Goal: Task Accomplishment & Management: Use online tool/utility

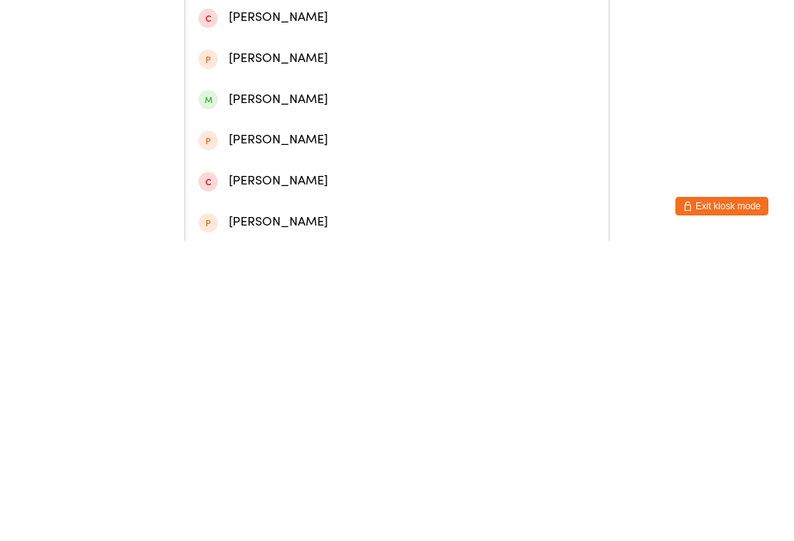
type input "Lily dall"
click at [244, 76] on div "Lily Dallas" at bounding box center [396, 72] width 397 height 21
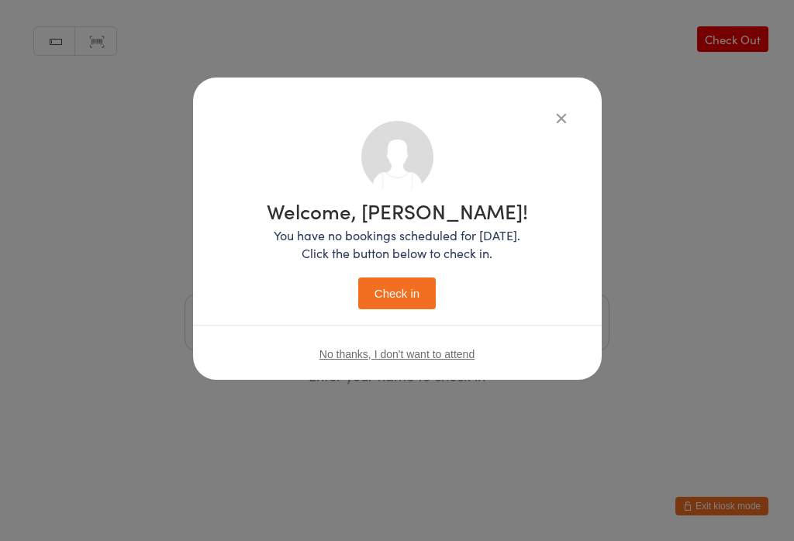
click at [386, 288] on button "Check in" at bounding box center [397, 294] width 78 height 32
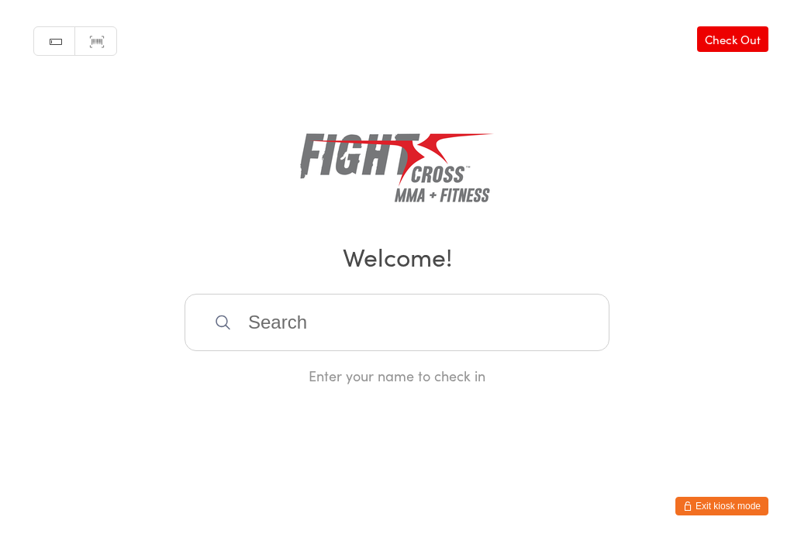
click at [271, 351] on input "search" at bounding box center [397, 322] width 425 height 57
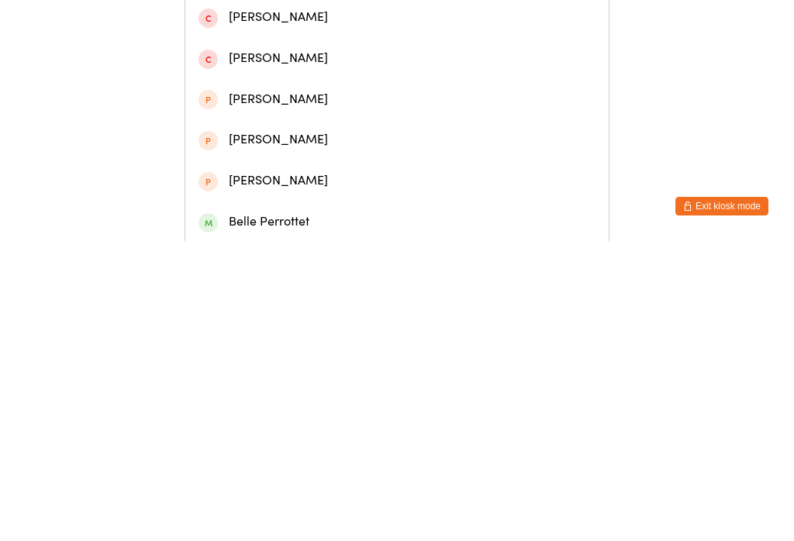
type input "Bella"
click at [222, 133] on div "Bella Morley" at bounding box center [396, 112] width 423 height 41
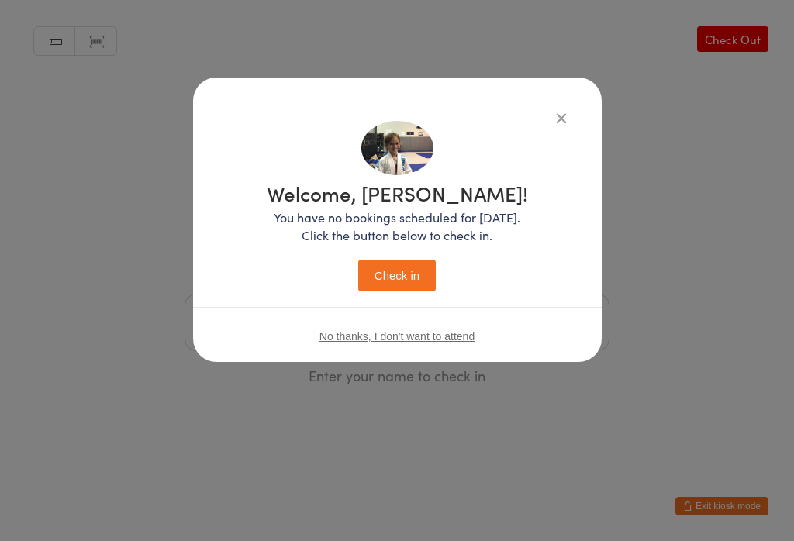
click at [326, 343] on span "No thanks, I don't want to attend" at bounding box center [396, 336] width 155 height 12
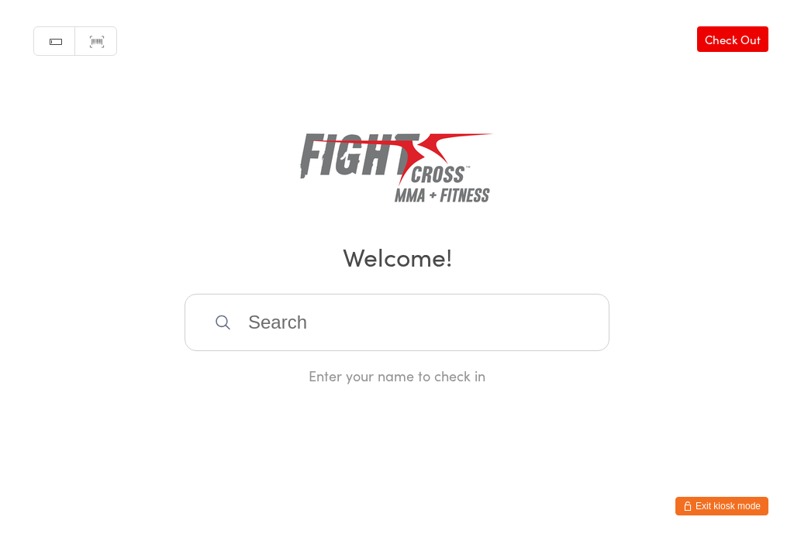
click at [665, 516] on html "You have now entered Kiosk Mode. Members will be able to check themselves in us…" at bounding box center [397, 270] width 794 height 541
click at [285, 323] on input "search" at bounding box center [397, 322] width 425 height 57
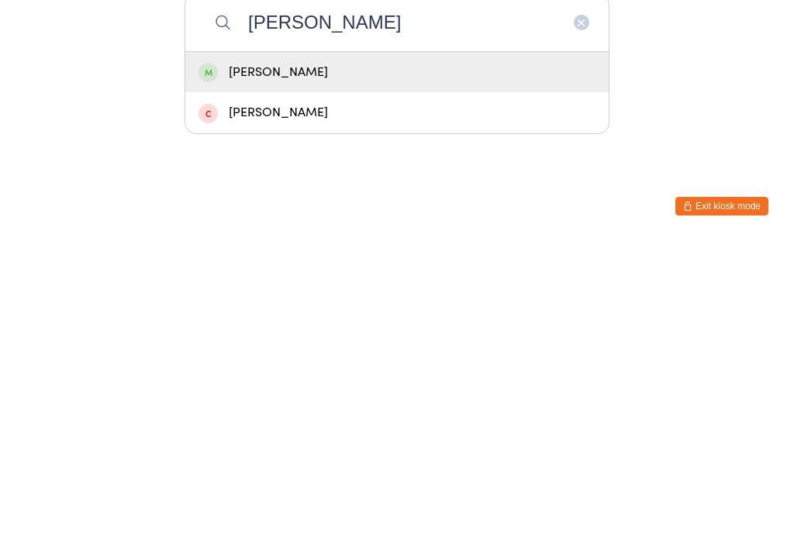
type input "Duane"
click at [336, 362] on div "Jacob Duane" at bounding box center [396, 372] width 397 height 21
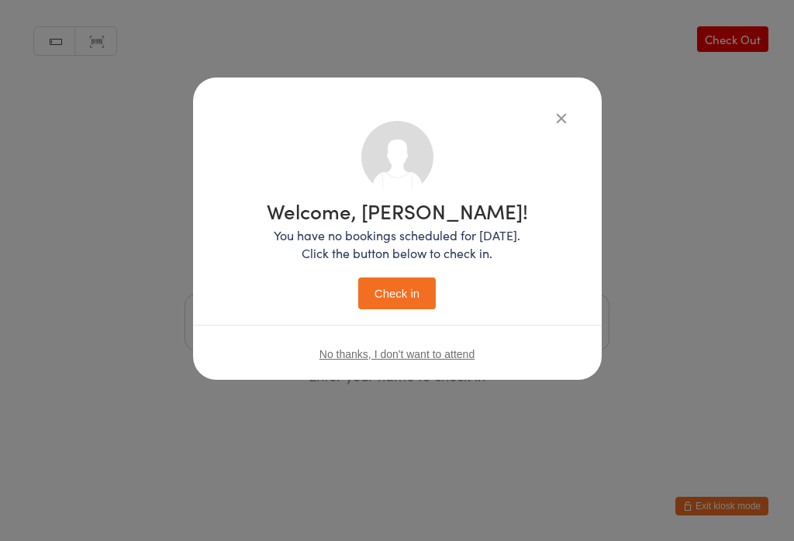
click at [403, 298] on button "Check in" at bounding box center [397, 294] width 78 height 32
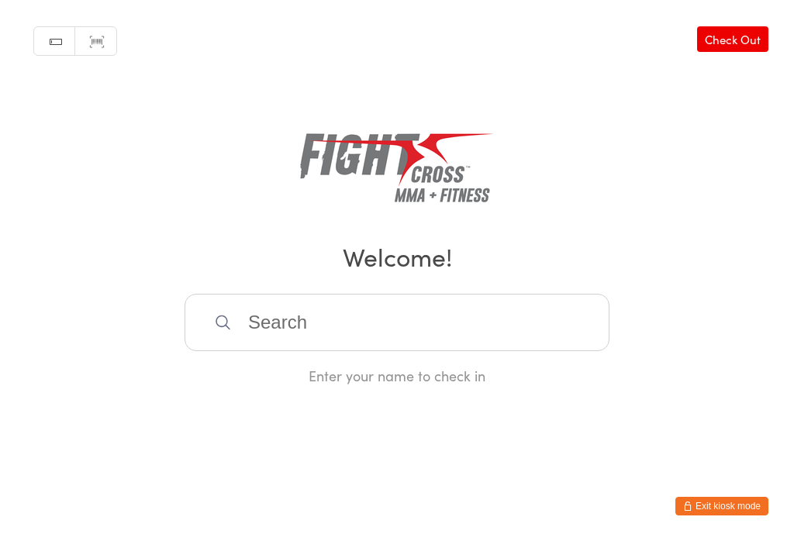
click at [247, 327] on input "search" at bounding box center [397, 322] width 425 height 57
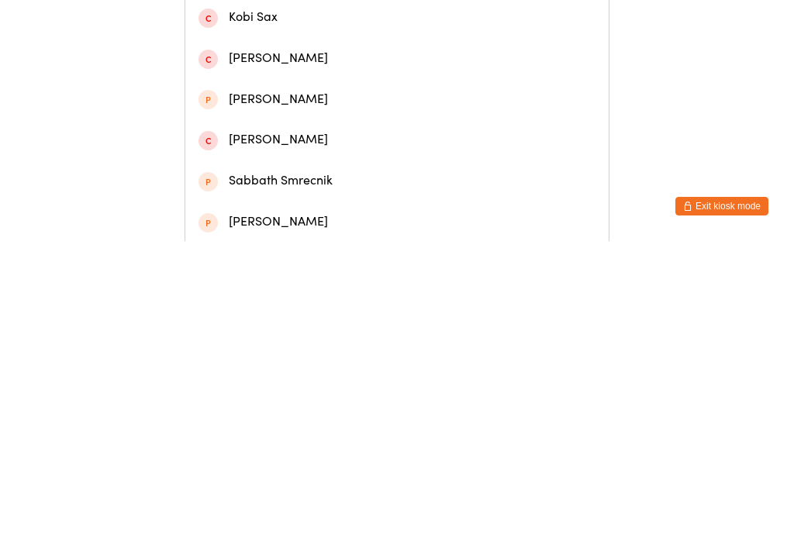
type input "Sab"
click at [296, 123] on div "Sabra Baum" at bounding box center [396, 112] width 397 height 21
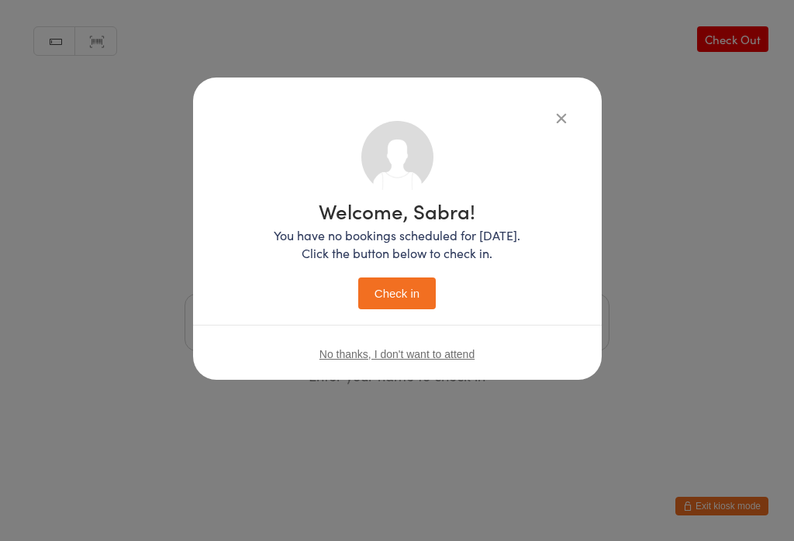
click at [393, 305] on button "Check in" at bounding box center [397, 294] width 78 height 32
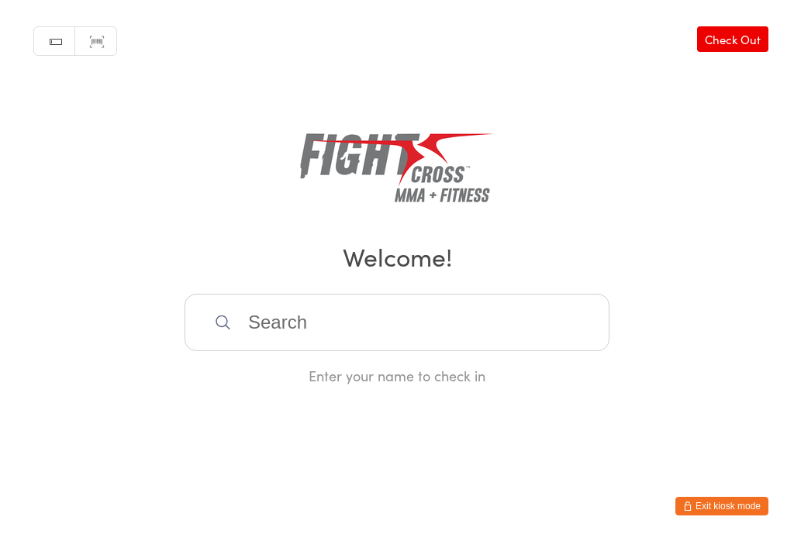
click at [320, 302] on input "search" at bounding box center [397, 322] width 425 height 57
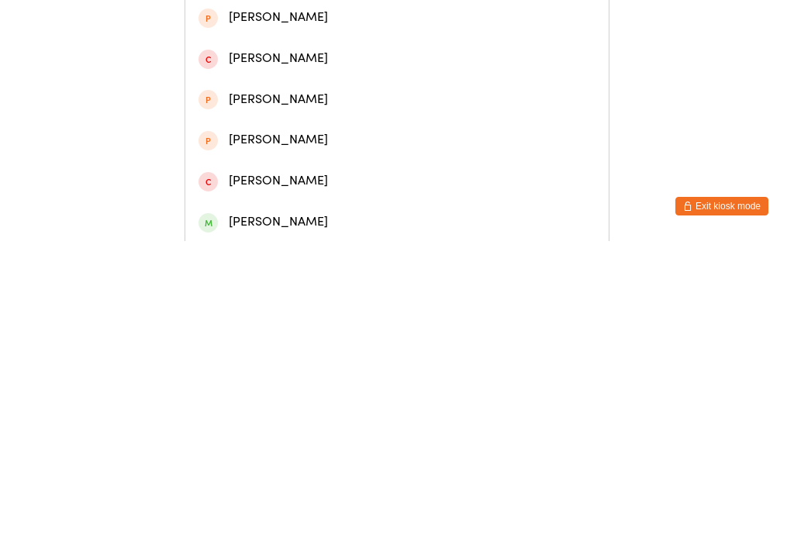
type input "Benja"
click at [298, 79] on div "Benjamin YEE" at bounding box center [396, 72] width 397 height 21
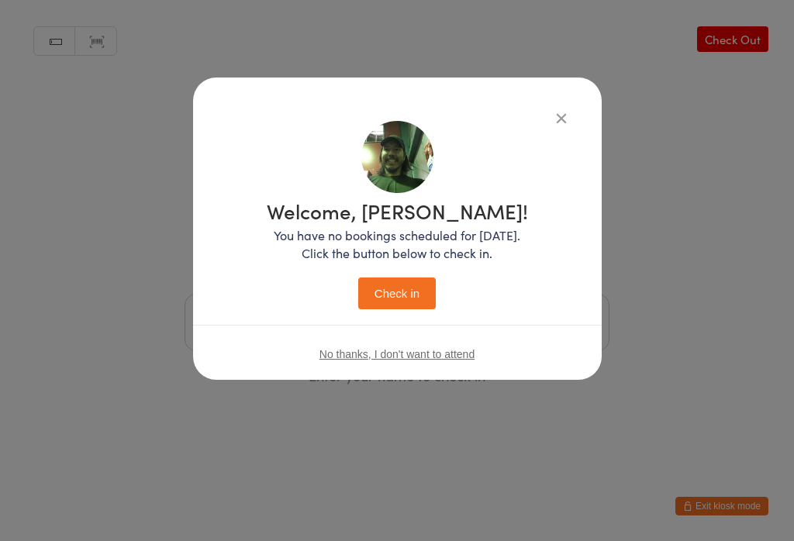
click at [408, 295] on button "Check in" at bounding box center [397, 294] width 78 height 32
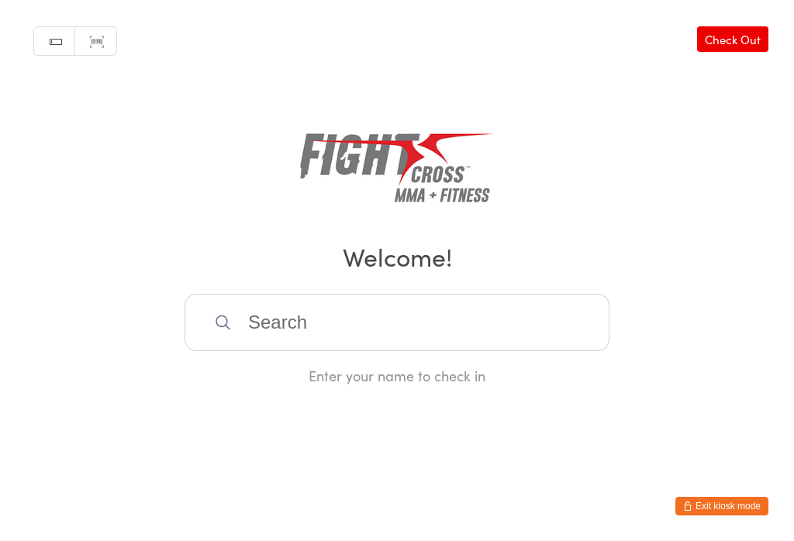
click at [315, 329] on input "search" at bounding box center [397, 322] width 425 height 57
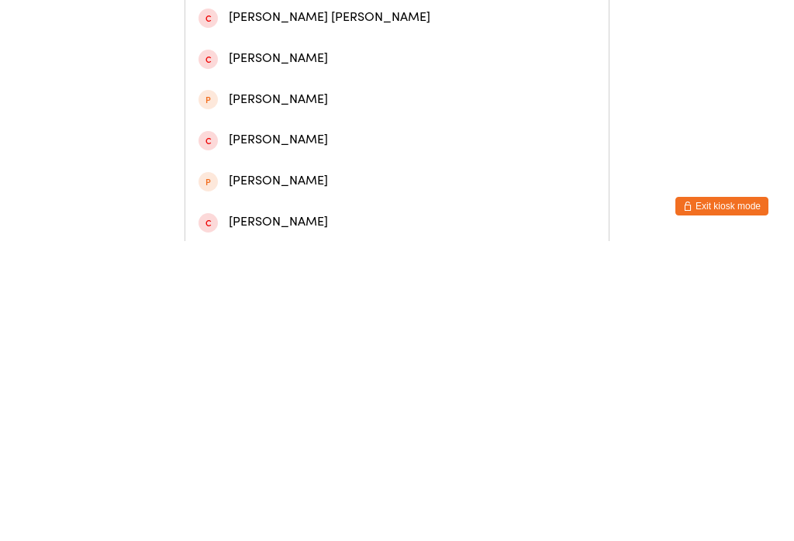
type input "Jonatho"
click at [232, 65] on div "Jonathon Price" at bounding box center [396, 72] width 423 height 41
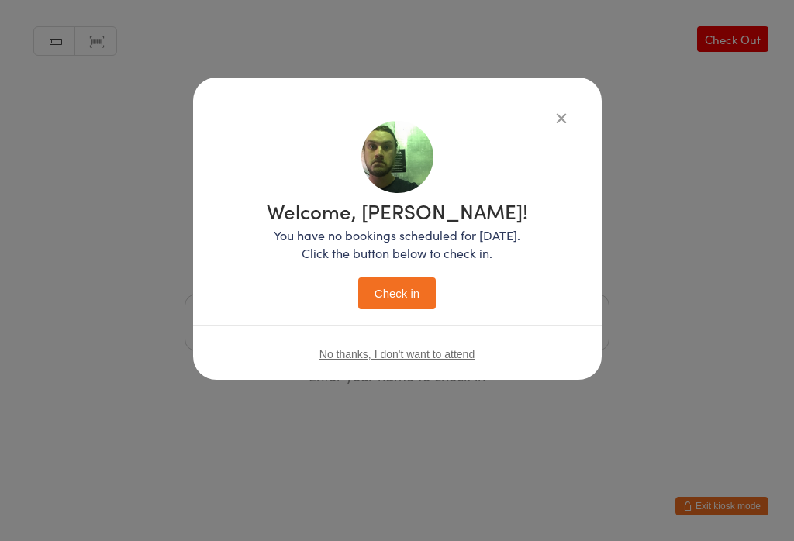
click at [382, 291] on button "Check in" at bounding box center [397, 294] width 78 height 32
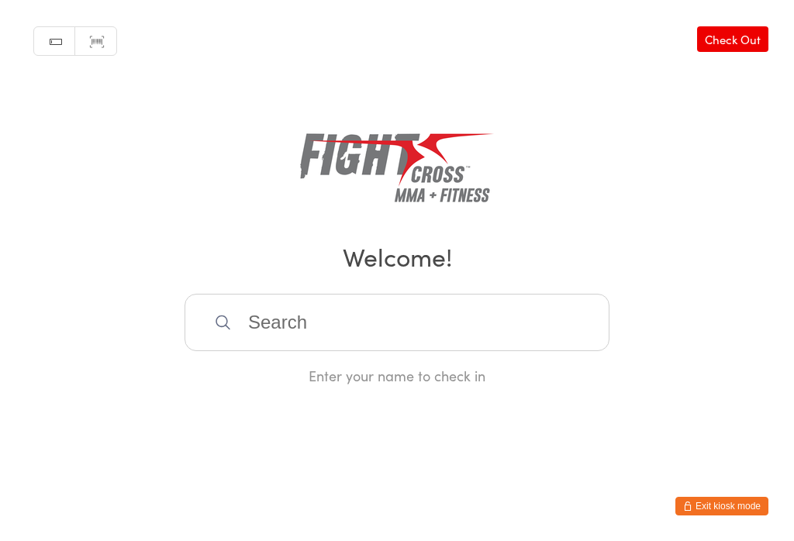
click at [344, 321] on input "search" at bounding box center [397, 322] width 425 height 57
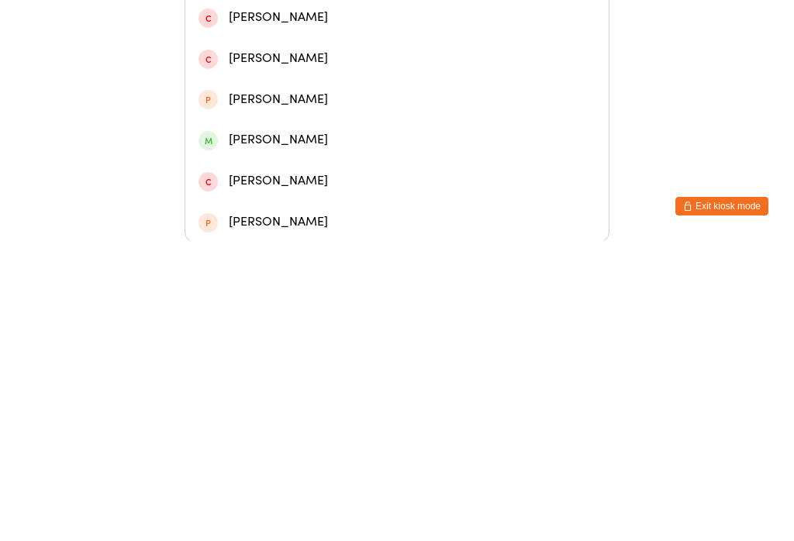
type input "Corey macfar"
click at [391, 93] on div "Corey Macfarlan" at bounding box center [396, 72] width 423 height 41
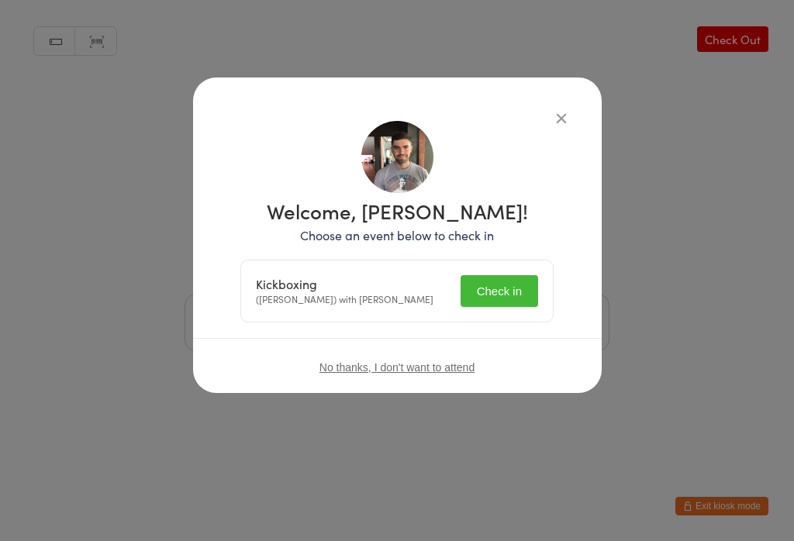
click at [507, 287] on button "Check in" at bounding box center [499, 291] width 78 height 32
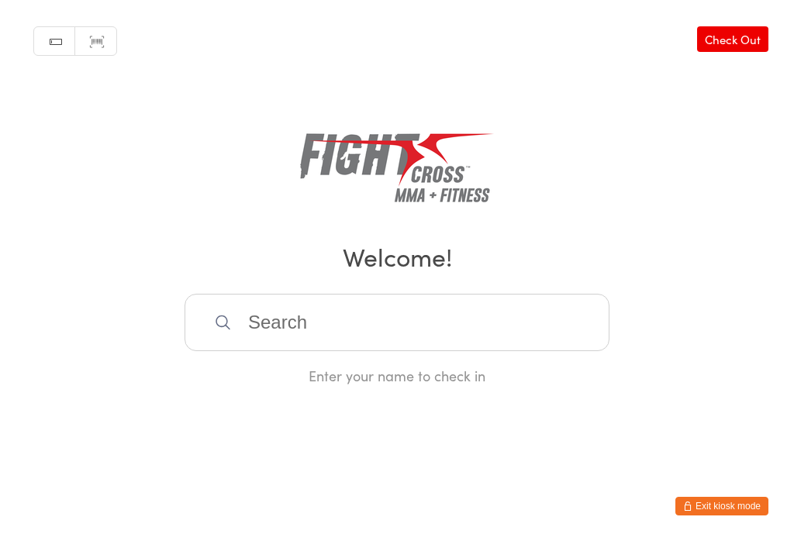
click at [285, 345] on input "search" at bounding box center [397, 322] width 425 height 57
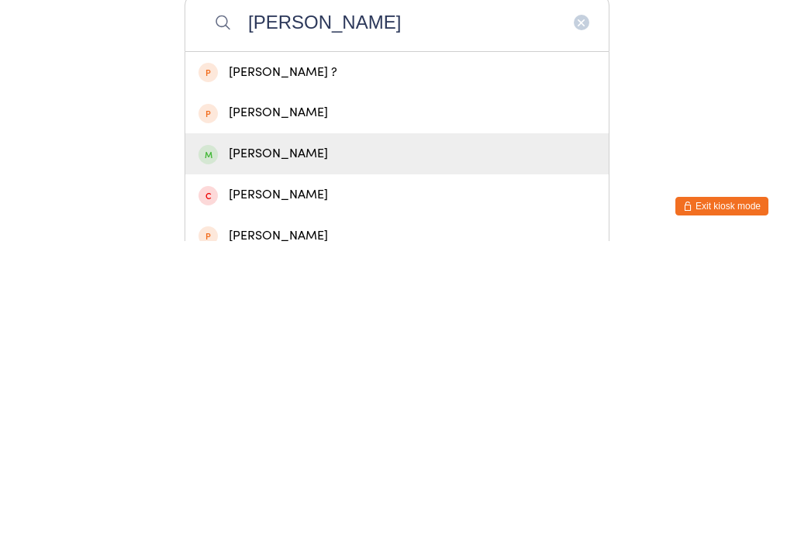
type input "[PERSON_NAME]"
click at [240, 443] on div "[PERSON_NAME]" at bounding box center [396, 453] width 397 height 21
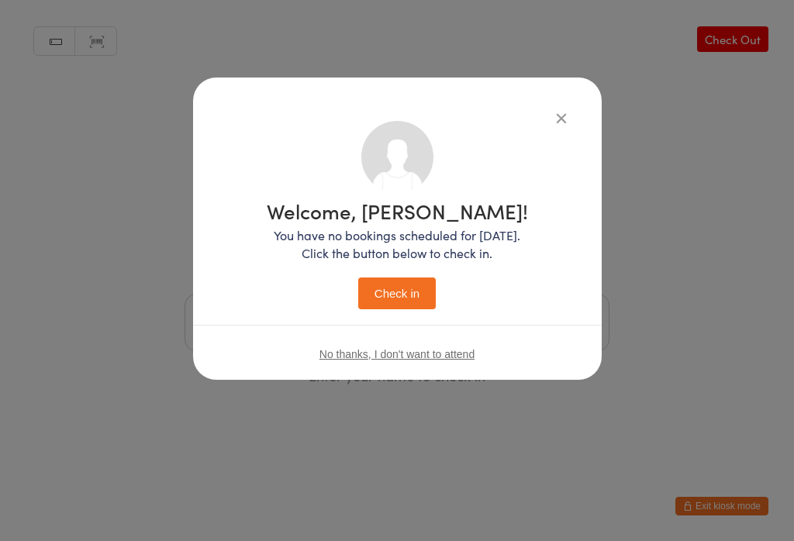
click at [399, 279] on button "Check in" at bounding box center [397, 294] width 78 height 32
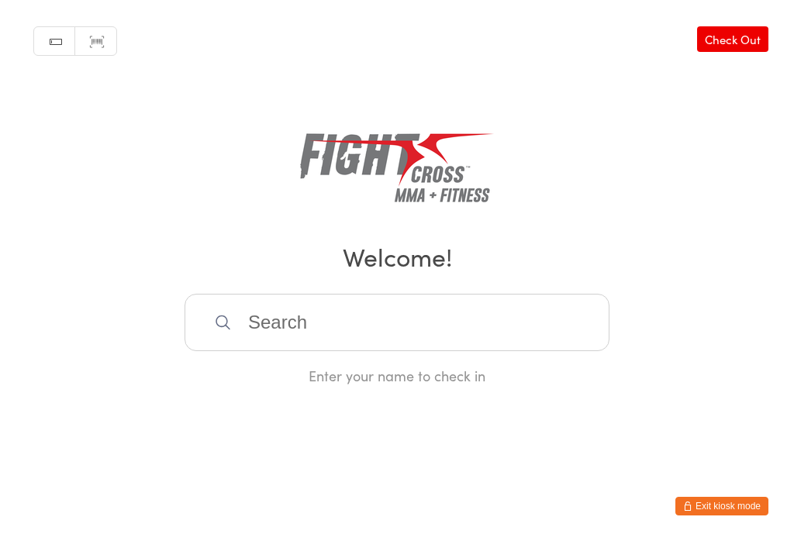
click at [369, 317] on input "search" at bounding box center [397, 322] width 425 height 57
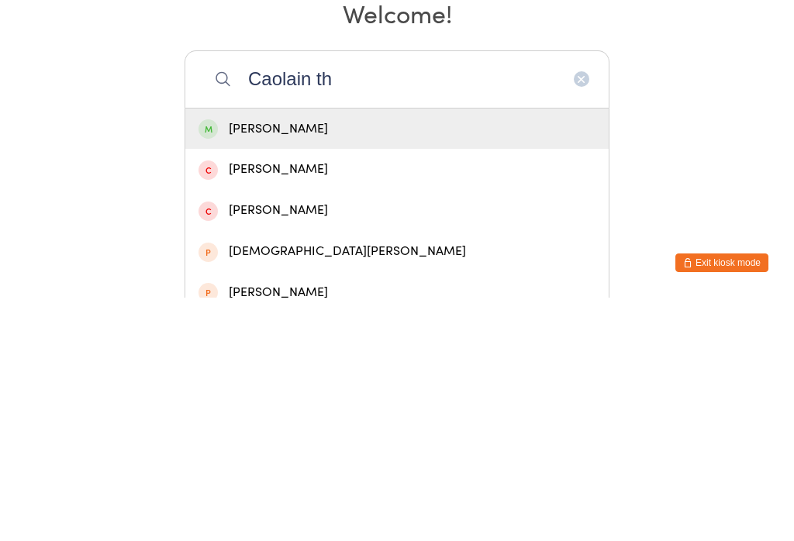
type input "Caolain th"
click at [435, 362] on div "[PERSON_NAME]" at bounding box center [396, 372] width 397 height 21
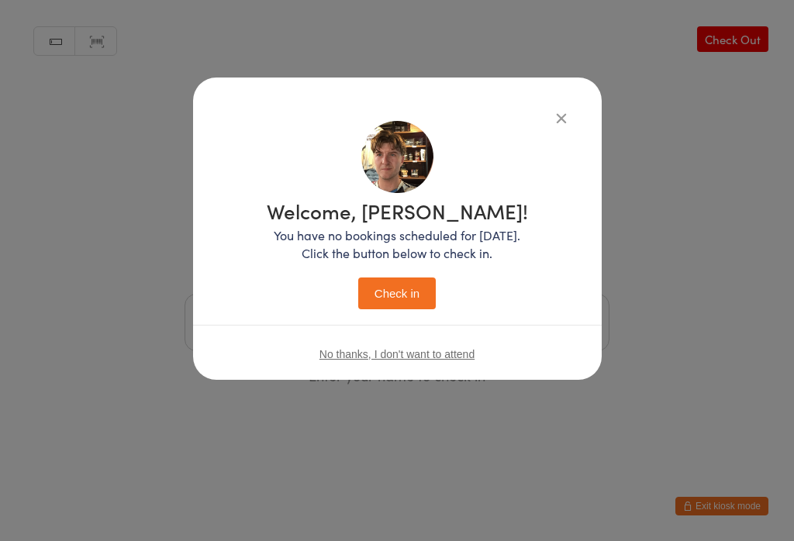
click at [410, 291] on button "Check in" at bounding box center [397, 294] width 78 height 32
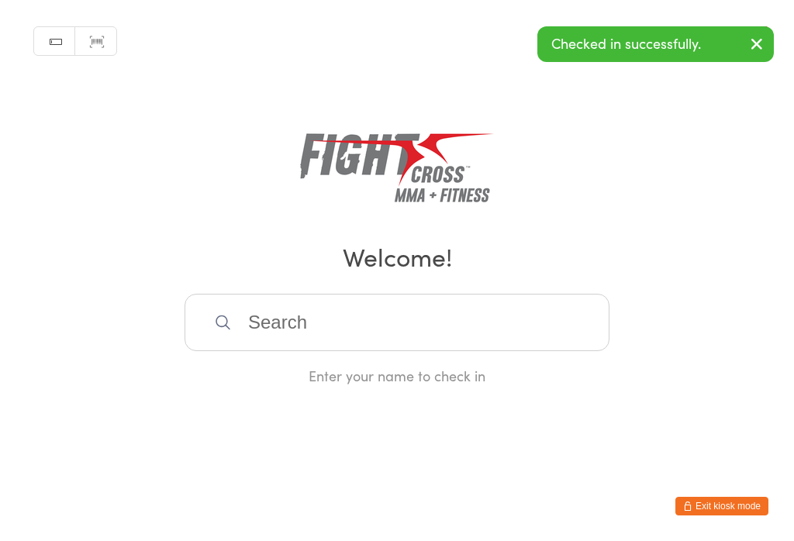
click at [762, 42] on icon "button" at bounding box center [756, 43] width 19 height 19
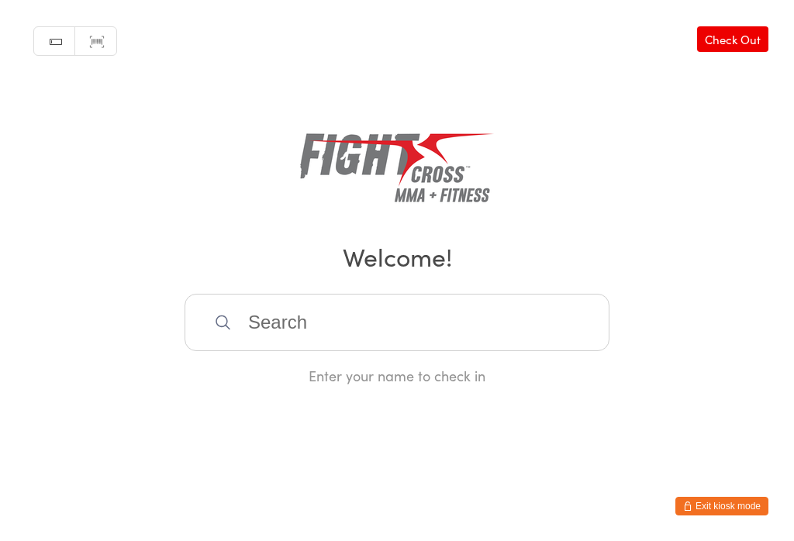
click at [360, 315] on input "search" at bounding box center [397, 322] width 425 height 57
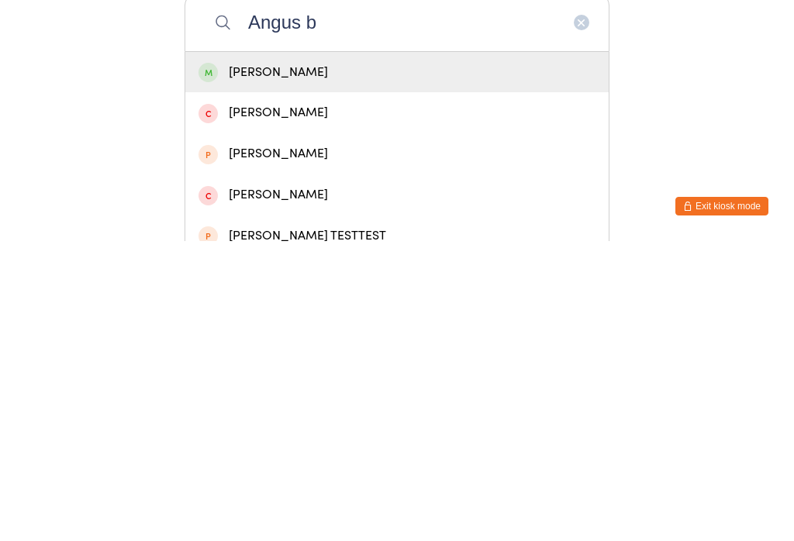
type input "Angus b"
click at [302, 352] on div "[PERSON_NAME]" at bounding box center [396, 372] width 423 height 41
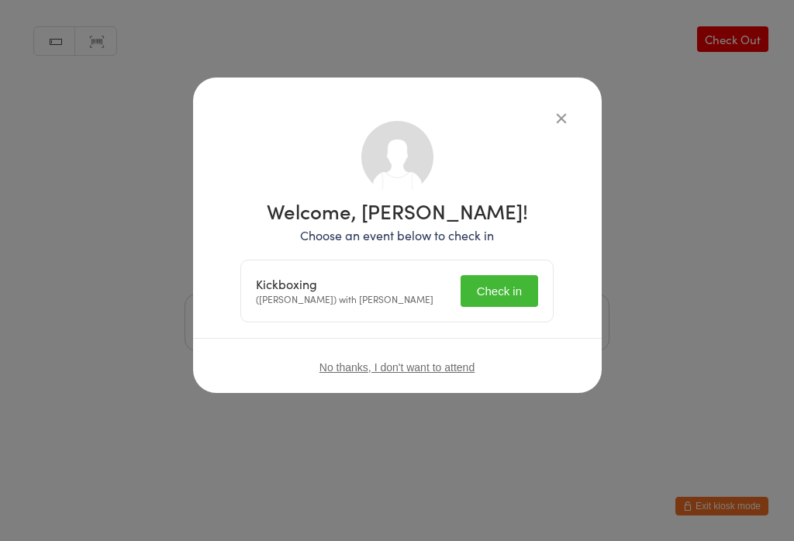
click at [515, 283] on button "Check in" at bounding box center [499, 291] width 78 height 32
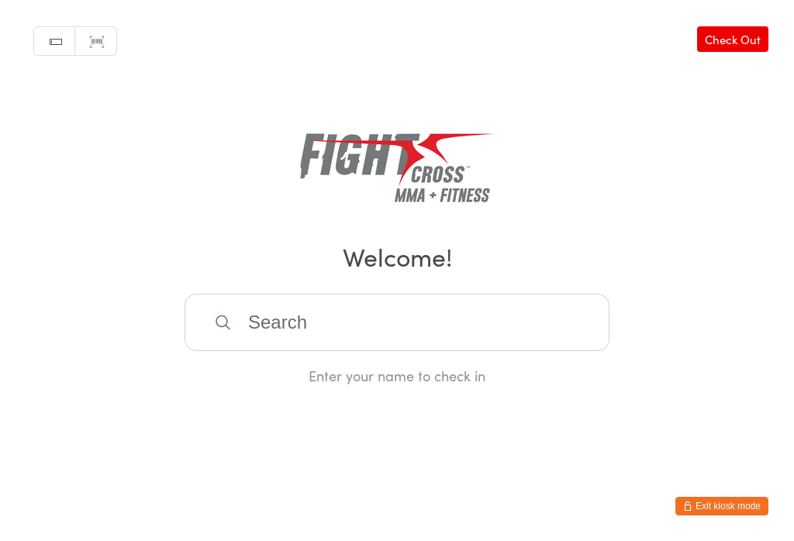
click at [395, 351] on input "search" at bounding box center [397, 322] width 425 height 57
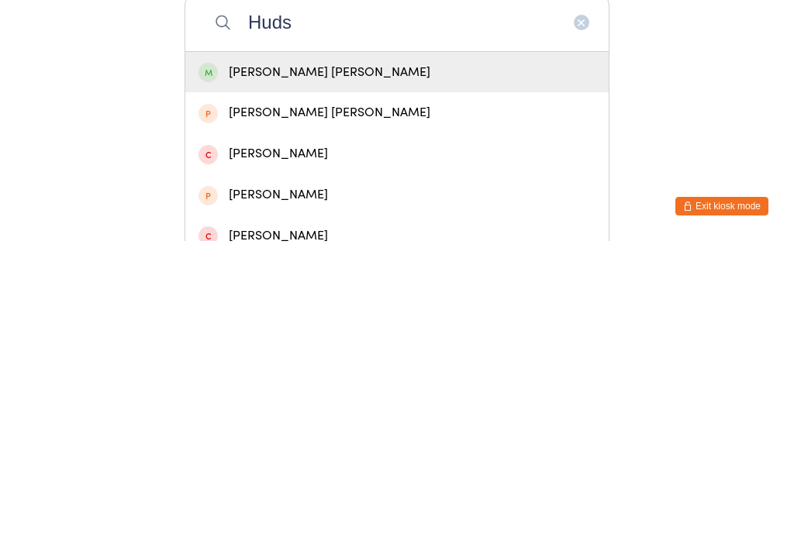
type input "Huds"
click at [331, 362] on div "[PERSON_NAME] [PERSON_NAME]" at bounding box center [396, 372] width 397 height 21
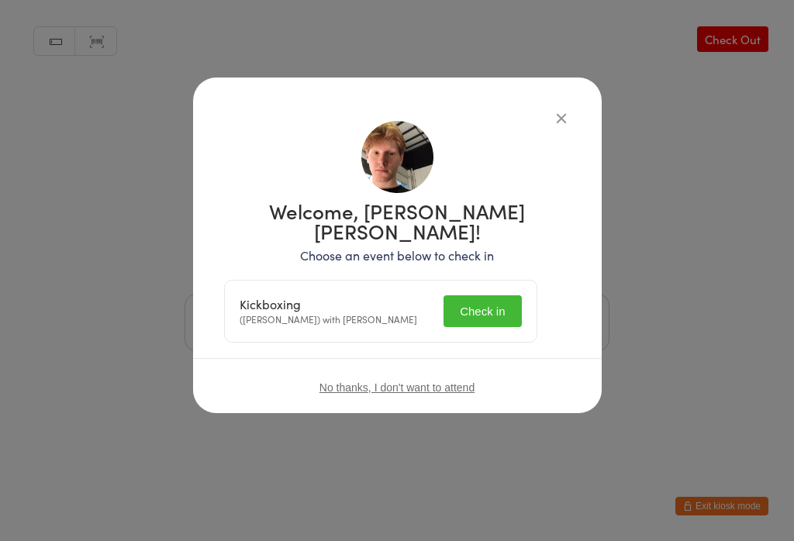
click at [517, 297] on button "Check in" at bounding box center [482, 311] width 78 height 32
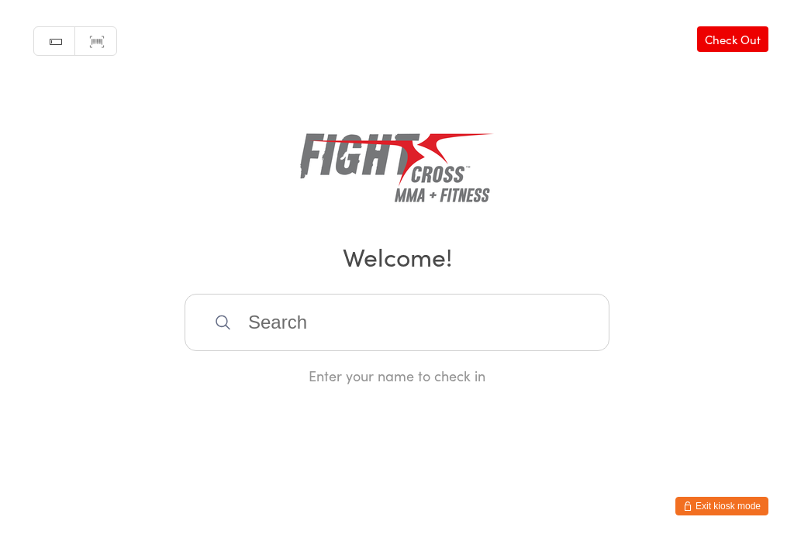
click at [537, 329] on input "search" at bounding box center [397, 322] width 425 height 57
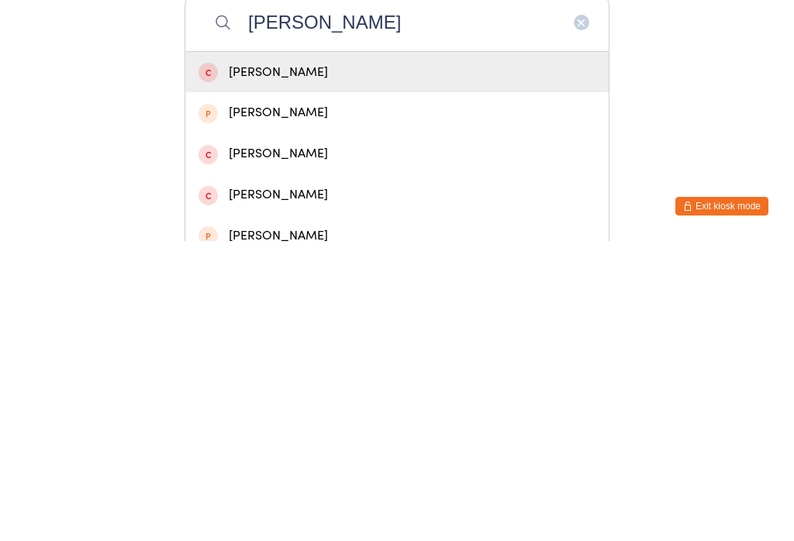
type input "[PERSON_NAME]"
click at [332, 485] on div "[PERSON_NAME]" at bounding box center [396, 495] width 397 height 21
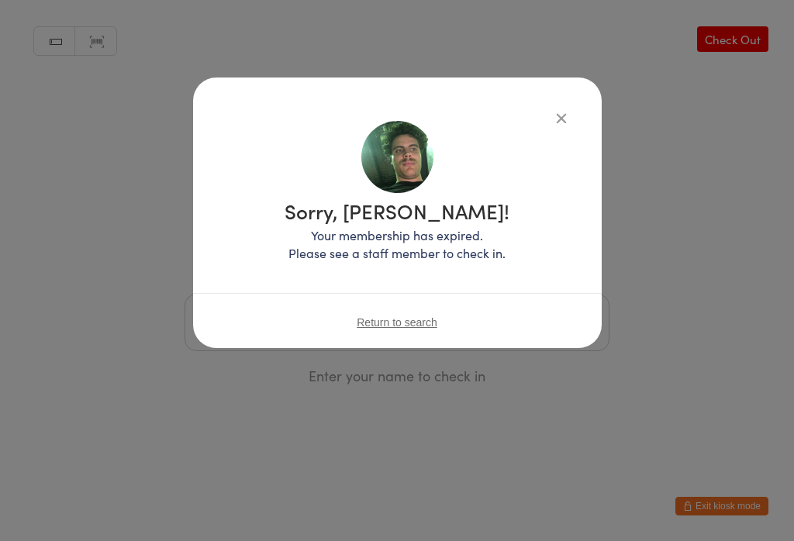
click at [553, 120] on icon "button" at bounding box center [561, 117] width 17 height 17
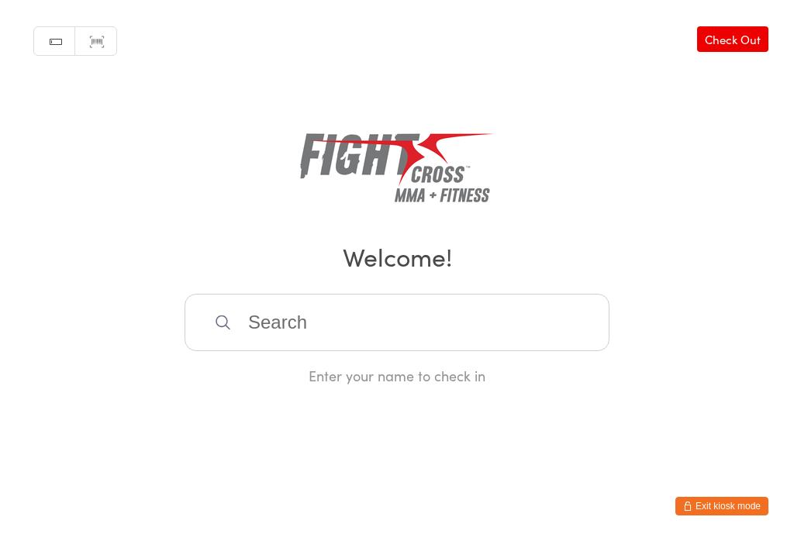
click at [729, 508] on button "Exit kiosk mode" at bounding box center [721, 506] width 93 height 19
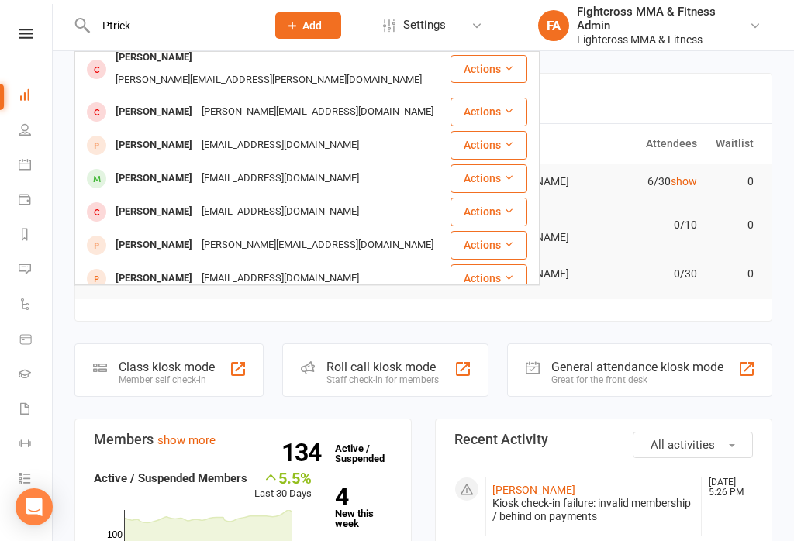
scroll to position [212, 0]
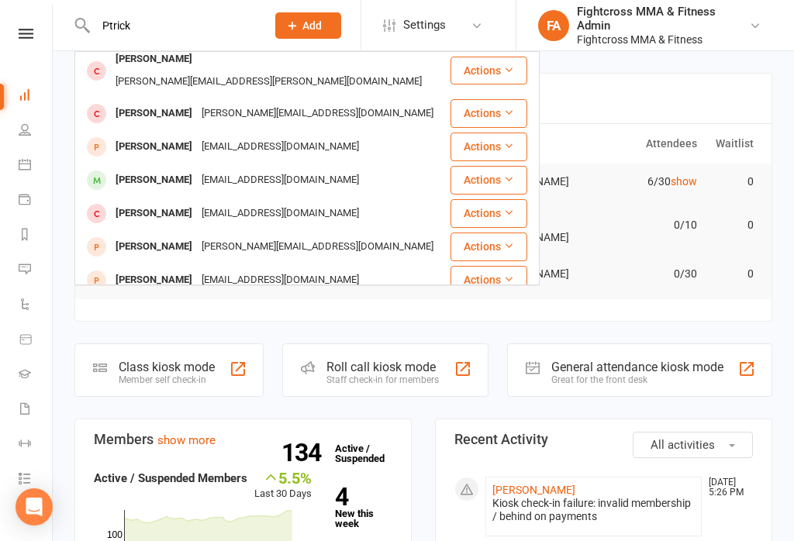
type input "Ptrick"
click at [157, 136] on div "[PERSON_NAME]" at bounding box center [154, 147] width 86 height 22
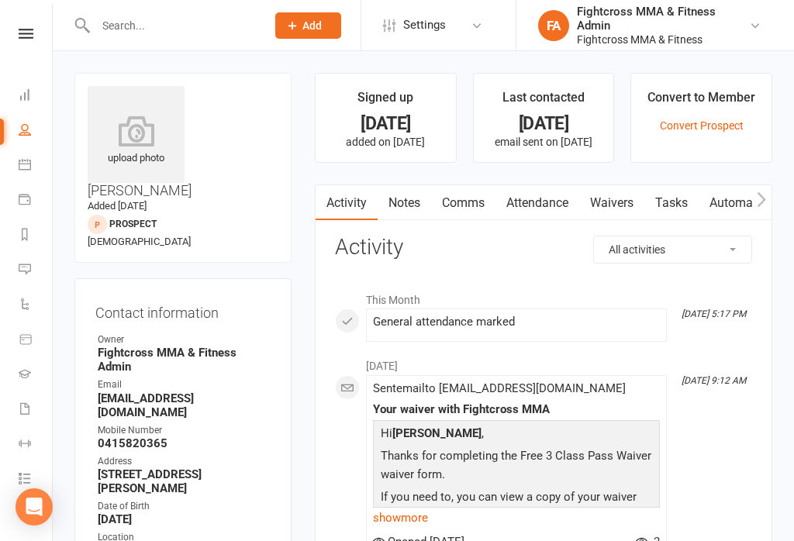
click at [617, 204] on link "Waivers" at bounding box center [611, 203] width 65 height 36
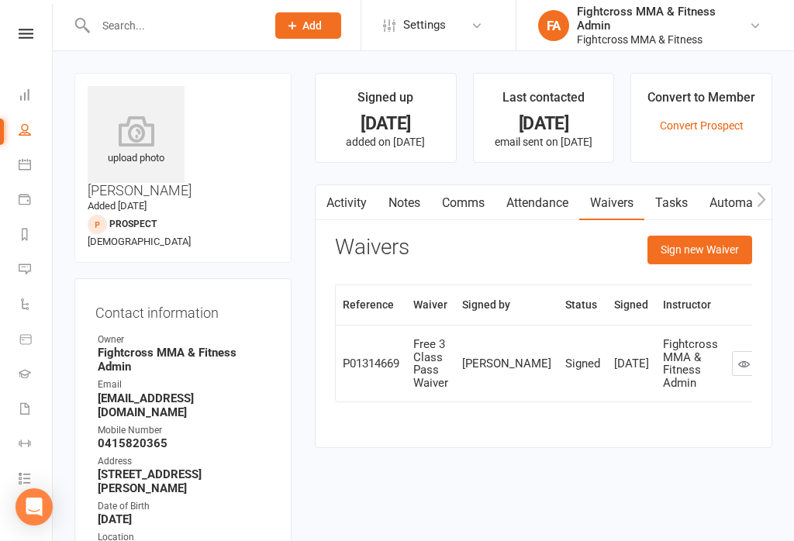
click at [709, 249] on button "Sign new Waiver" at bounding box center [699, 250] width 105 height 28
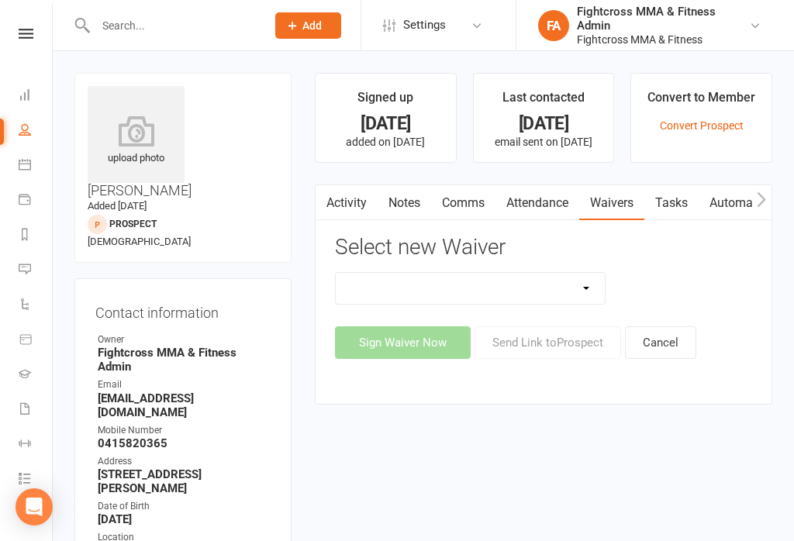
click at [592, 295] on select "10 Class Pass Membership Waiver 14 Day Trial Membership Waiver 14 Day Trial (On…" at bounding box center [470, 288] width 269 height 31
select select "6282"
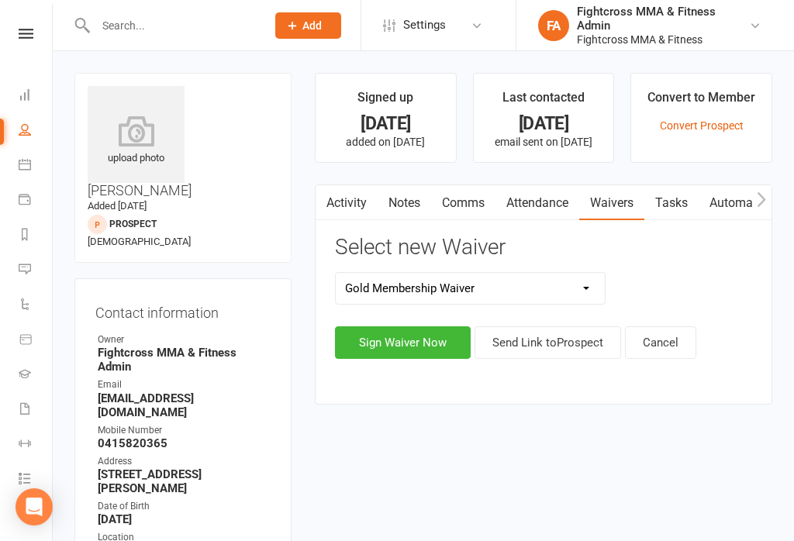
click at [406, 340] on button "Sign Waiver Now" at bounding box center [403, 342] width 136 height 33
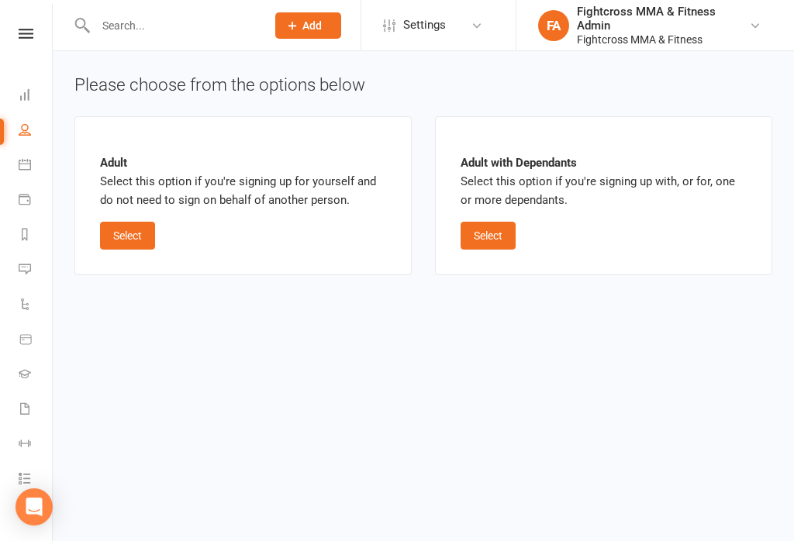
click at [122, 229] on button "Select" at bounding box center [127, 236] width 55 height 28
select select "bank_account"
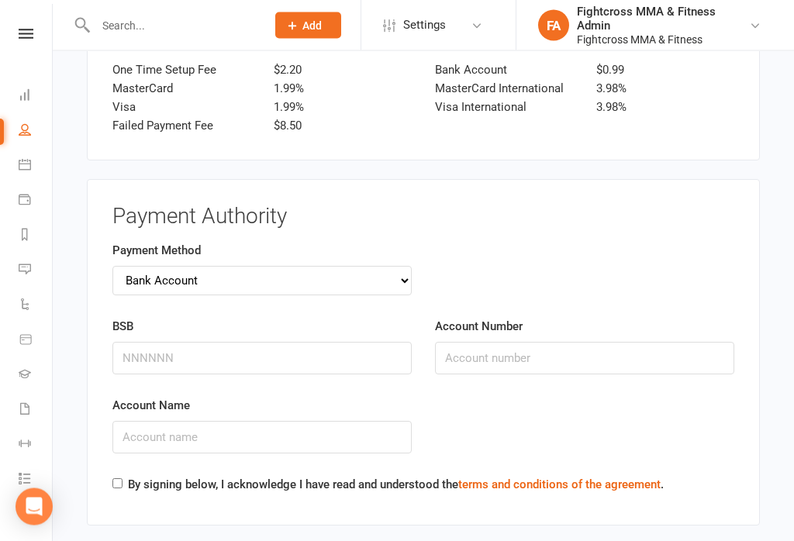
scroll to position [1692, 0]
click at [334, 342] on input "BSB" at bounding box center [261, 358] width 299 height 33
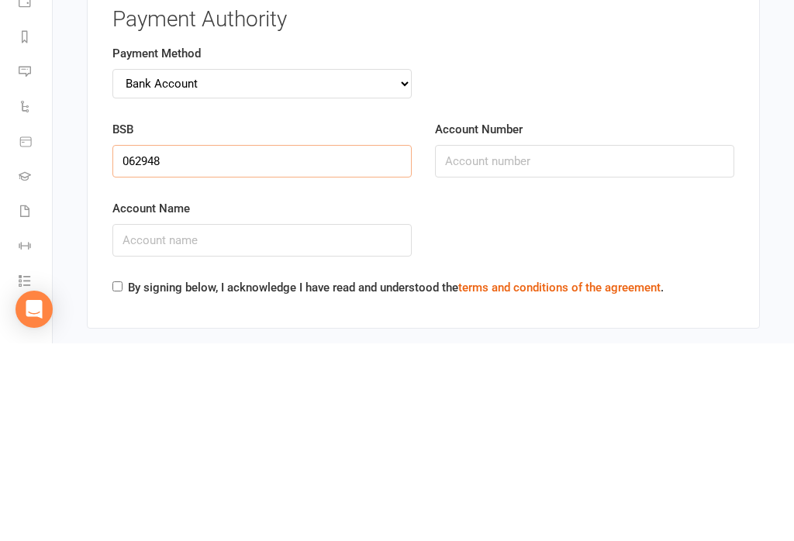
type input "062948"
click at [569, 343] on input "Account Number" at bounding box center [584, 359] width 299 height 33
type input "36149047"
click at [340, 422] on input "Account Name" at bounding box center [261, 438] width 299 height 33
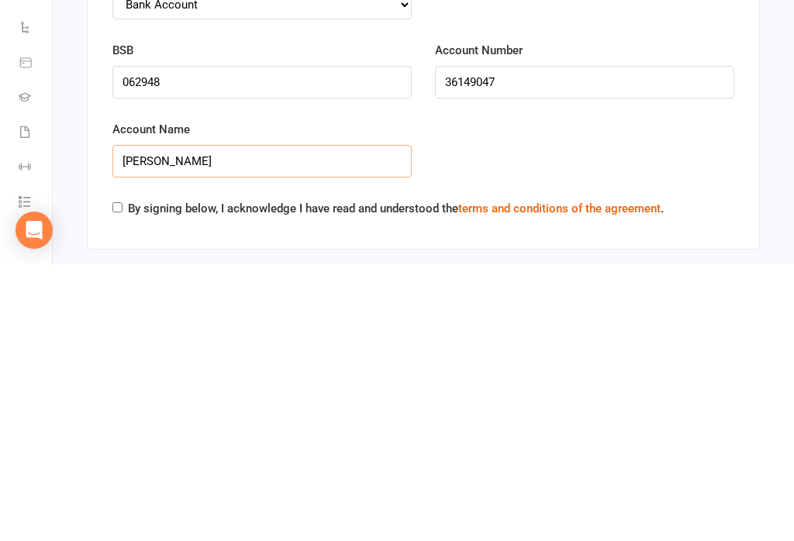
type input "[PERSON_NAME]"
click at [411, 476] on label "By signing below, I acknowledge I have read and understood the terms and condit…" at bounding box center [396, 485] width 536 height 19
click at [122, 479] on input "By signing below, I acknowledge I have read and understood the terms and condit…" at bounding box center [117, 484] width 10 height 10
checkbox input "true"
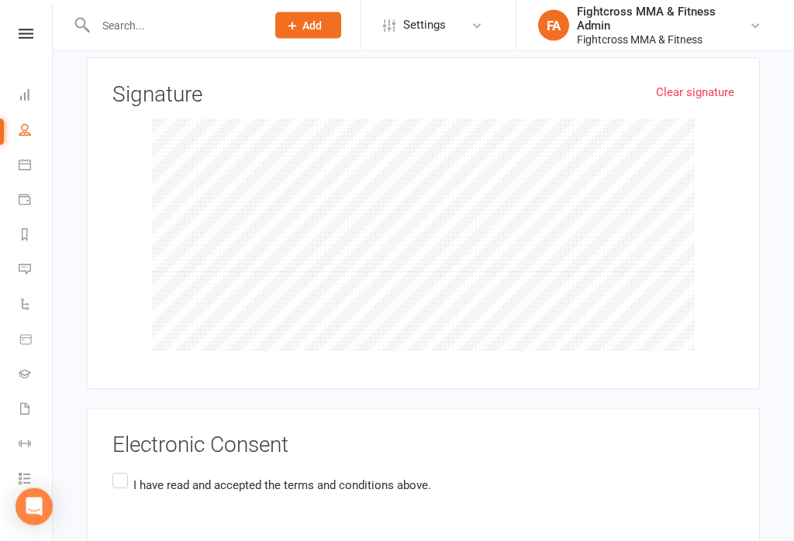
scroll to position [2222, 0]
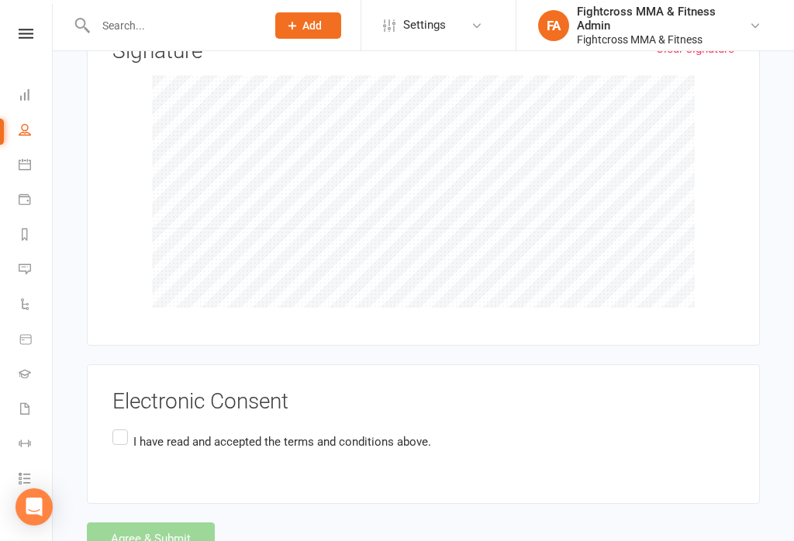
click at [203, 433] on p "I have read and accepted the terms and conditions above." at bounding box center [282, 442] width 298 height 19
click at [122, 426] on input "I have read and accepted the terms and conditions above." at bounding box center [117, 426] width 10 height 0
click at [183, 523] on button "Agree & Submit" at bounding box center [151, 539] width 128 height 33
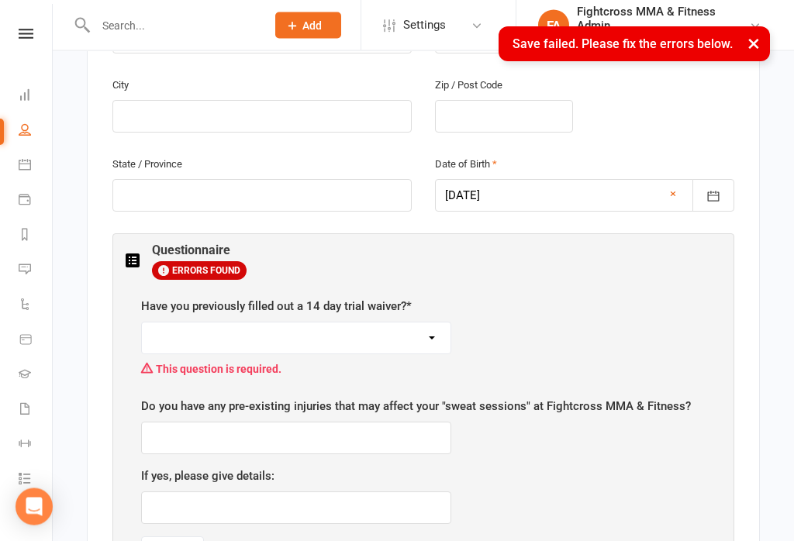
scroll to position [564, 0]
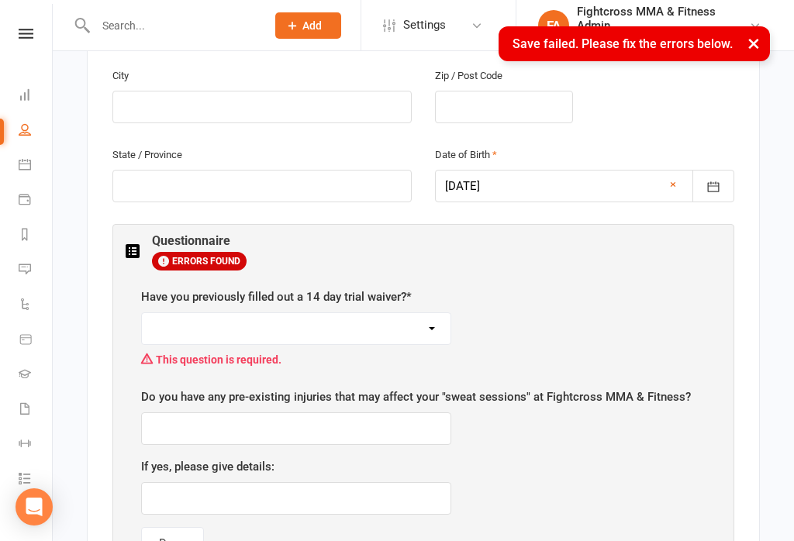
click at [428, 313] on select "yes (skip rest of questions) no (then please proceed to the next question)" at bounding box center [296, 328] width 309 height 31
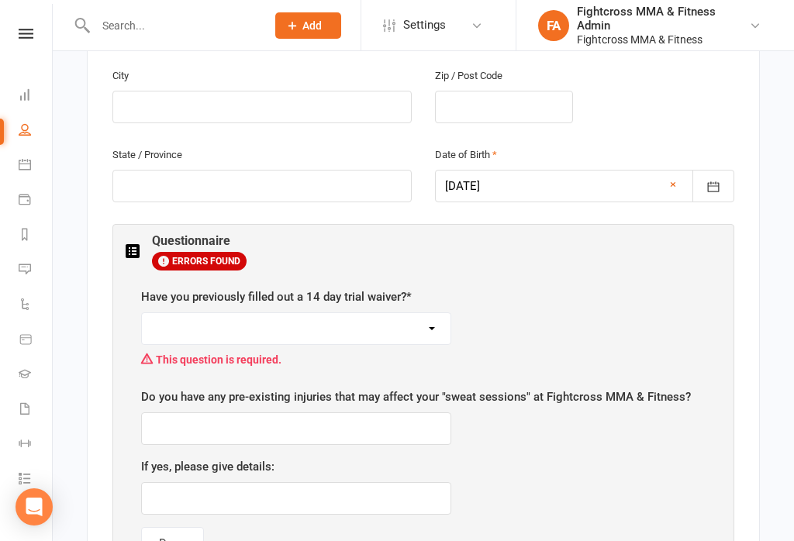
select select "yes (skip rest of questions)"
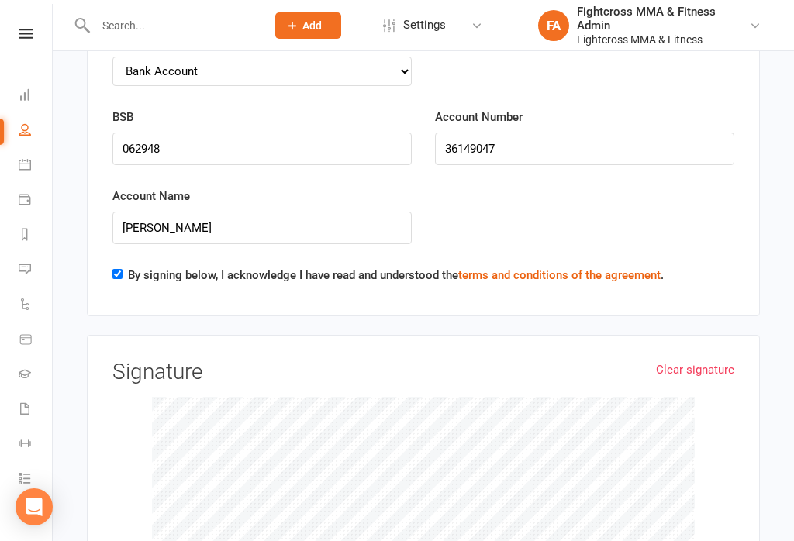
scroll to position [2495, 0]
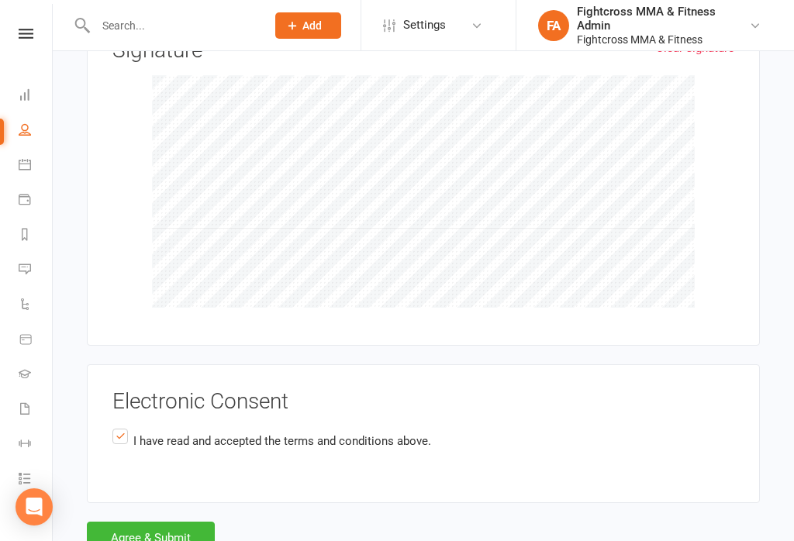
click at [178, 522] on button "Agree & Submit" at bounding box center [151, 538] width 128 height 33
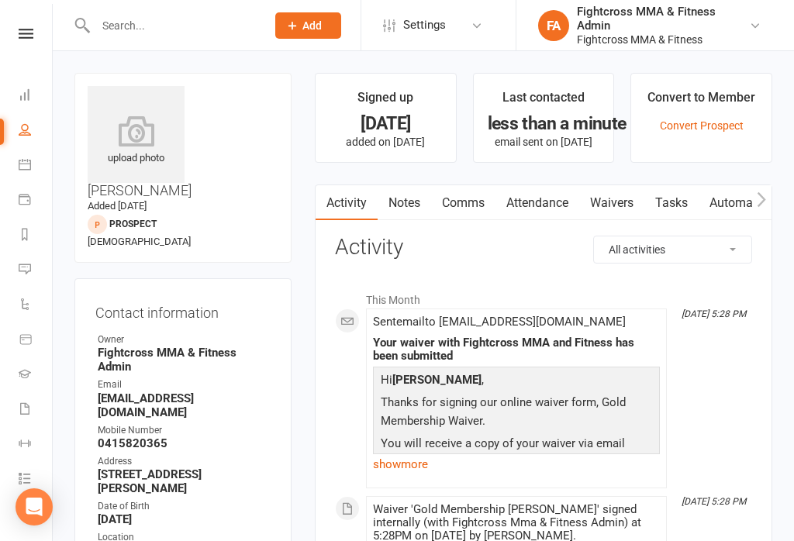
click at [166, 147] on icon at bounding box center [136, 131] width 97 height 31
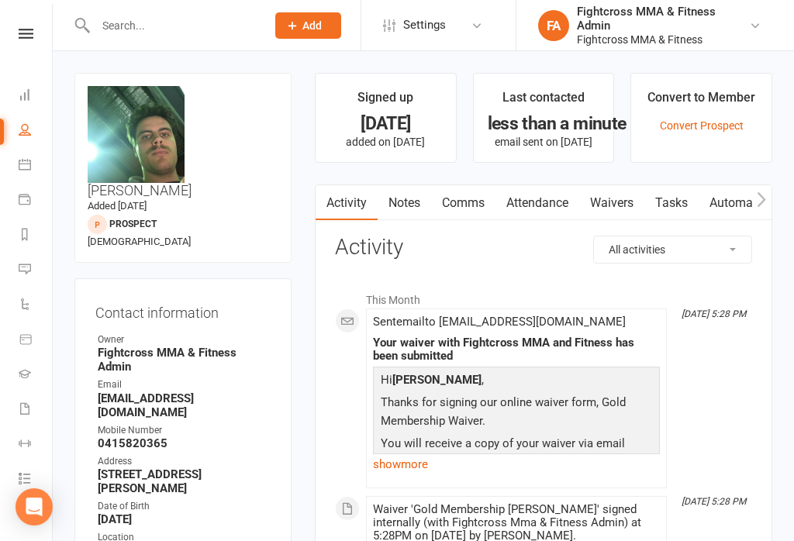
click at [26, 38] on icon at bounding box center [26, 34] width 15 height 10
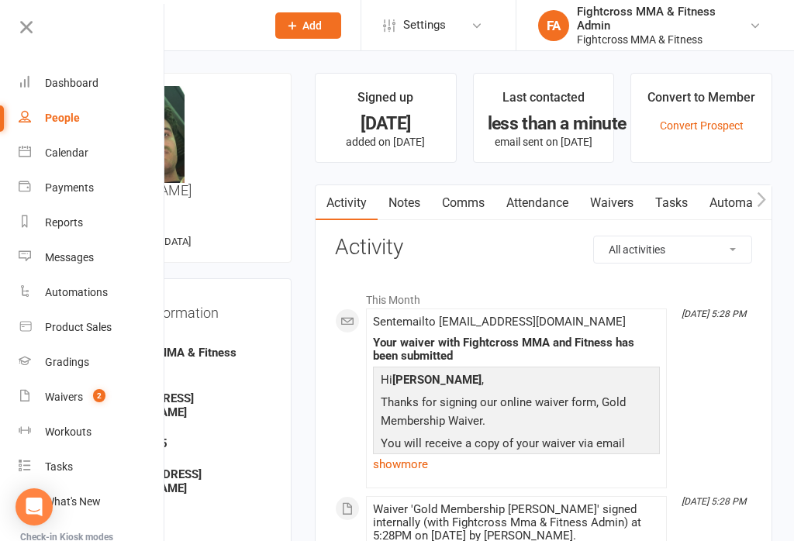
click at [60, 78] on div "Dashboard" at bounding box center [71, 83] width 53 height 12
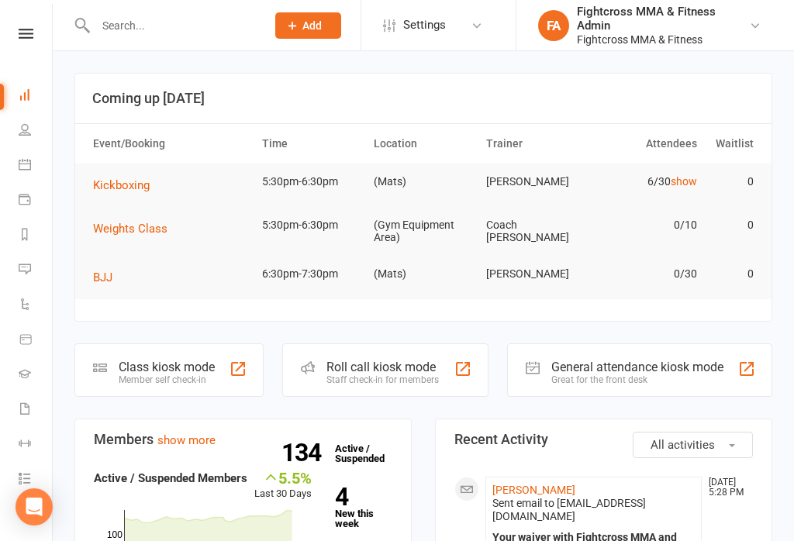
click at [641, 360] on div "General attendance kiosk mode" at bounding box center [637, 367] width 172 height 15
click at [629, 364] on div "General attendance kiosk mode" at bounding box center [637, 367] width 172 height 15
click at [630, 377] on div "Great for the front desk" at bounding box center [637, 379] width 172 height 11
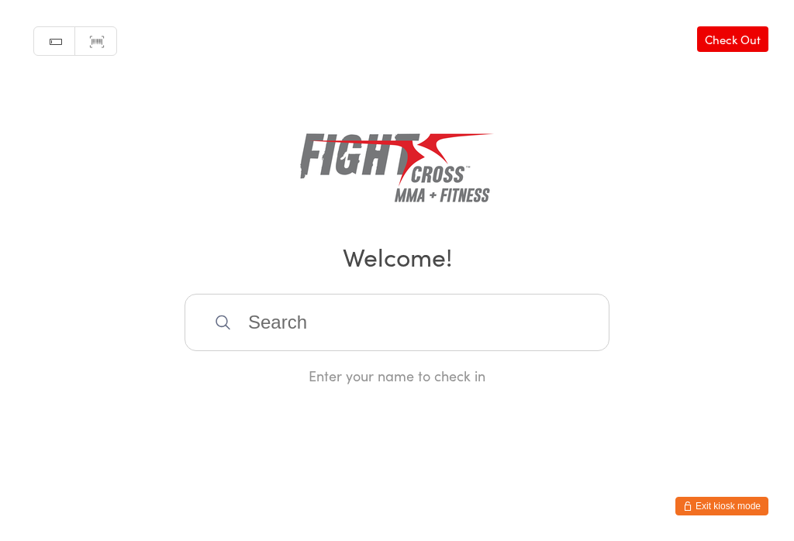
click at [339, 346] on input "search" at bounding box center [397, 322] width 425 height 57
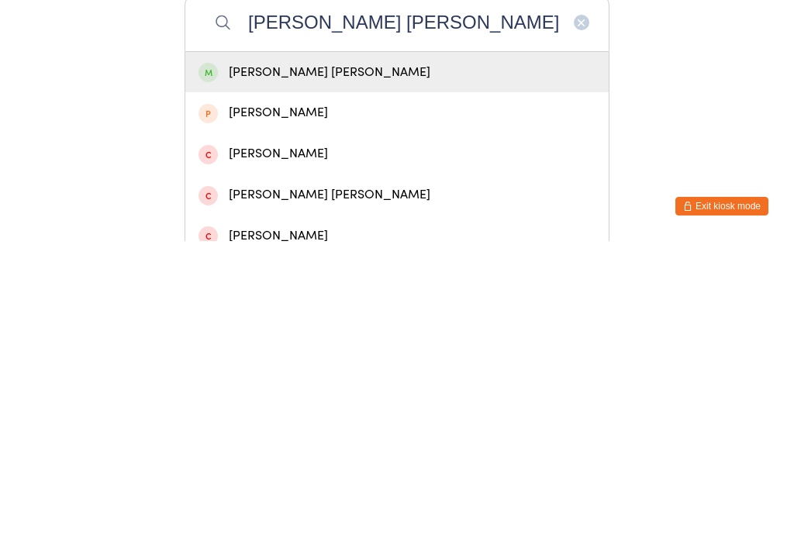
type input "Griffin Lancaster"
click at [333, 362] on div "Griffin Lancaster" at bounding box center [396, 372] width 397 height 21
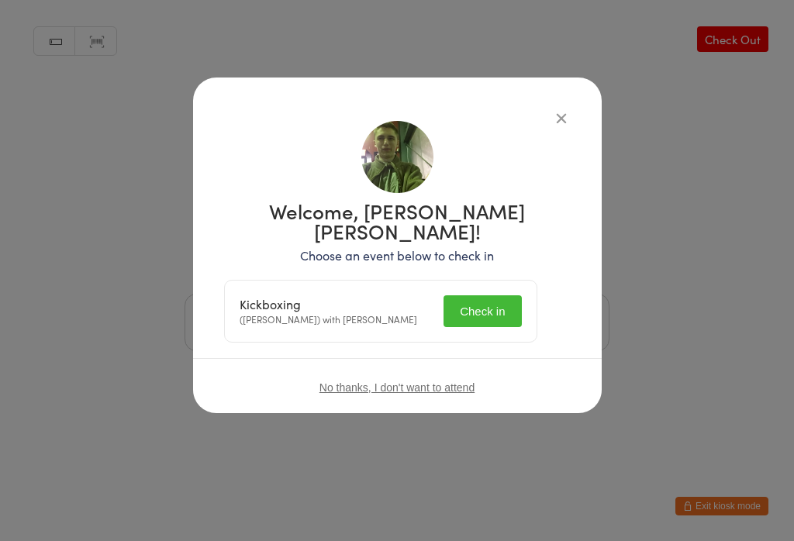
click at [505, 295] on button "Check in" at bounding box center [482, 311] width 78 height 32
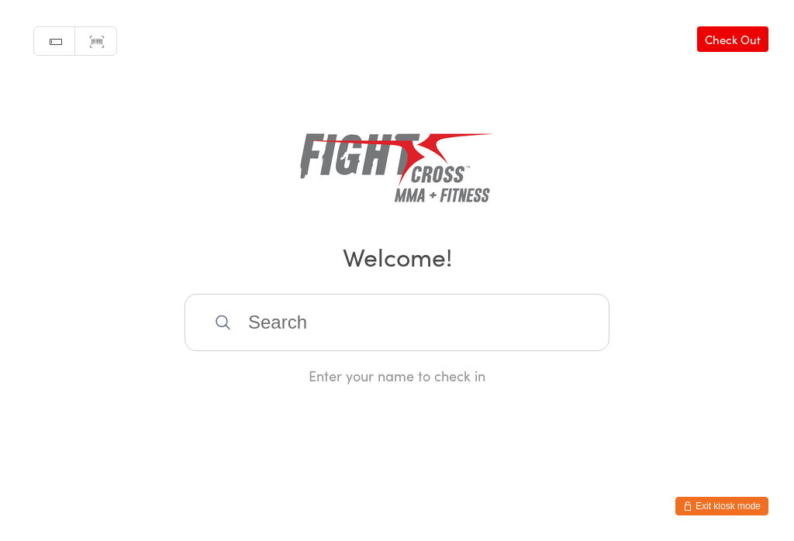
click at [257, 323] on input "search" at bounding box center [397, 322] width 425 height 57
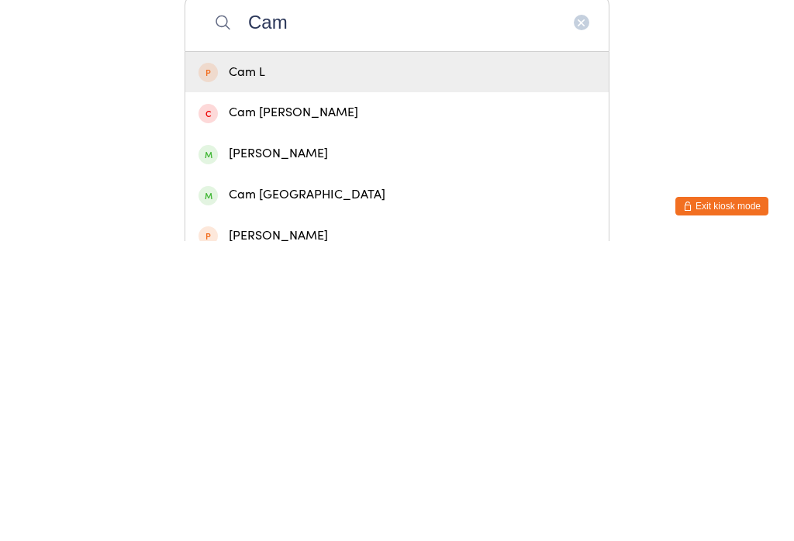
type input "Cam"
click at [255, 433] on div "cam scott" at bounding box center [396, 453] width 423 height 41
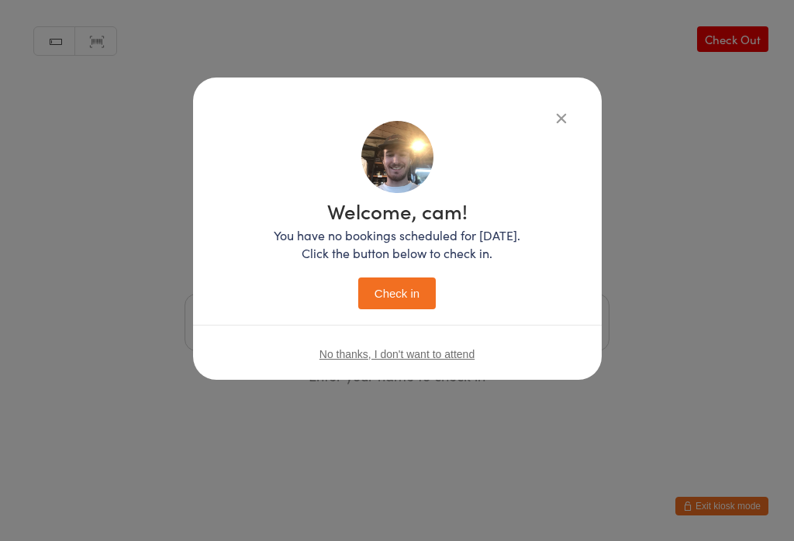
click at [553, 121] on icon "button" at bounding box center [561, 117] width 17 height 17
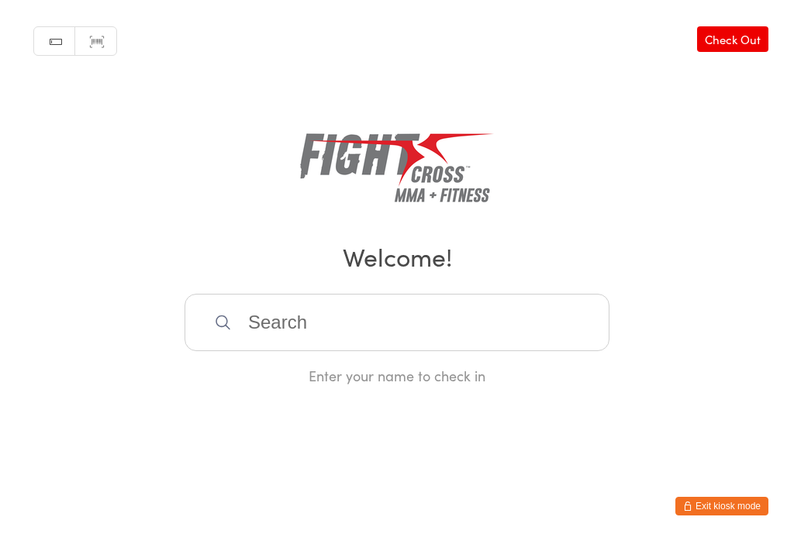
click at [436, 302] on input "search" at bounding box center [397, 322] width 425 height 57
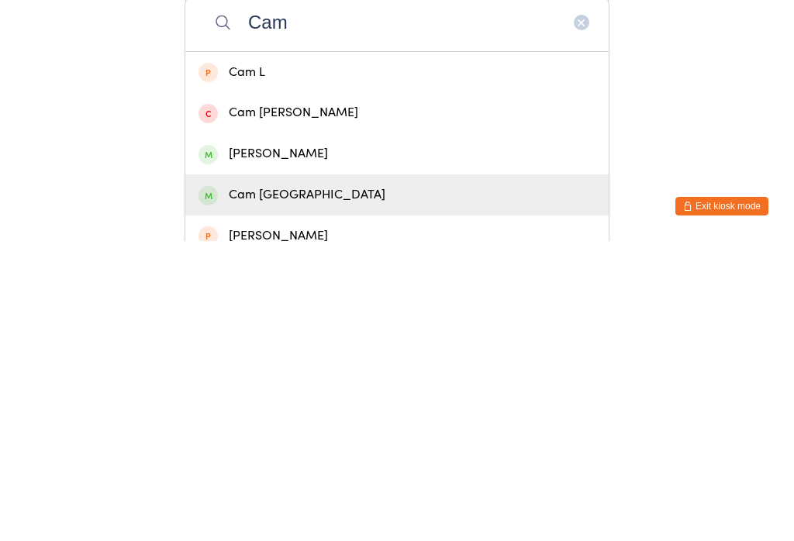
type input "Cam"
click at [303, 485] on div "Cam Hobart" at bounding box center [396, 495] width 397 height 21
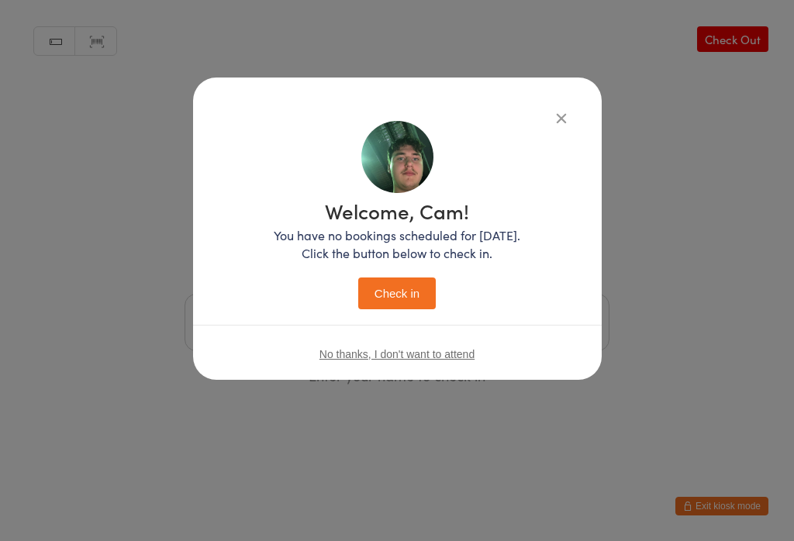
click at [405, 294] on button "Check in" at bounding box center [397, 294] width 78 height 32
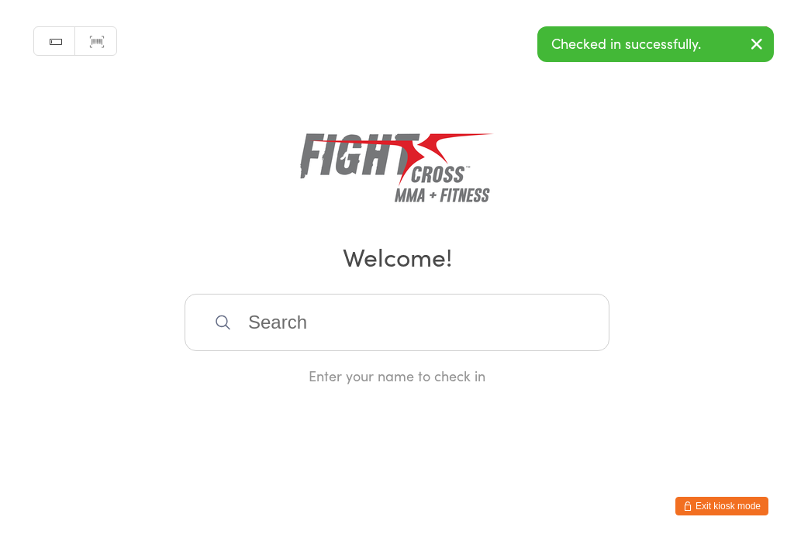
click at [282, 308] on input "search" at bounding box center [397, 322] width 425 height 57
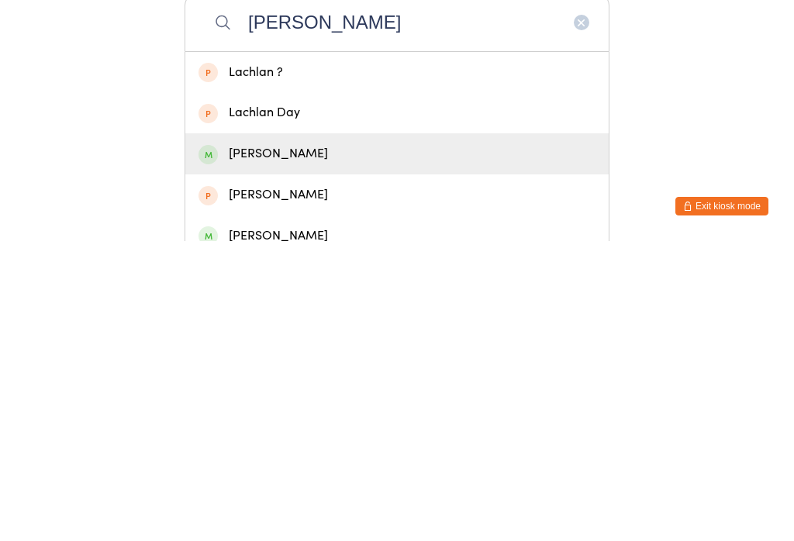
type input "Lachlan M"
click at [260, 443] on div "Lachlan McLeod" at bounding box center [396, 453] width 397 height 21
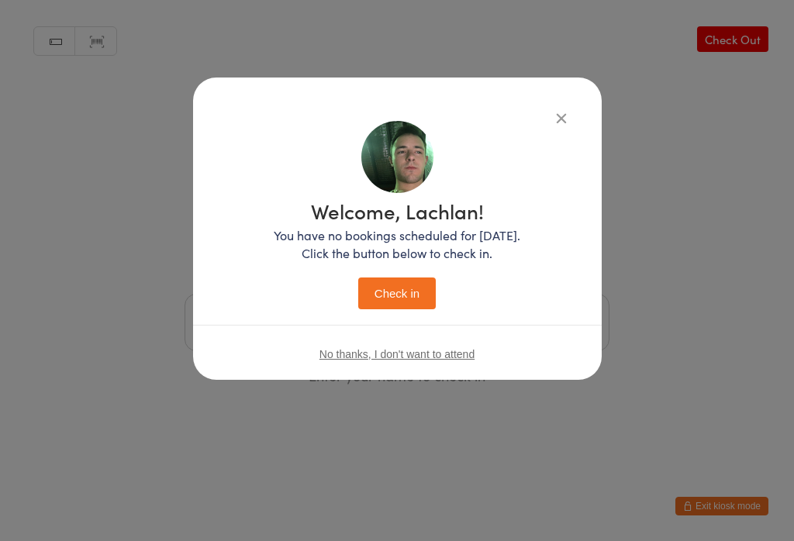
click at [387, 319] on div "Welcome, Lachlan! You have no bookings scheduled for today. Click the button be…" at bounding box center [397, 252] width 347 height 262
click at [378, 287] on button "Check in" at bounding box center [397, 294] width 78 height 32
